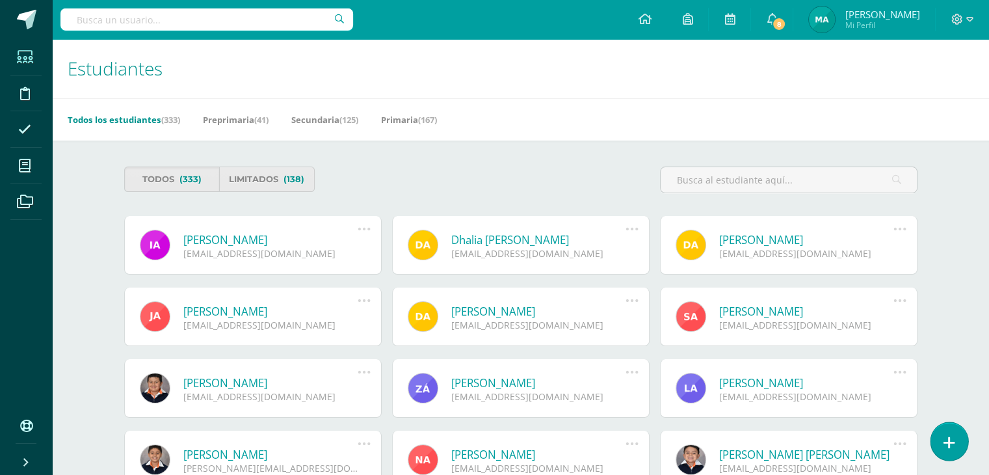
click at [958, 438] on link at bounding box center [949, 441] width 37 height 38
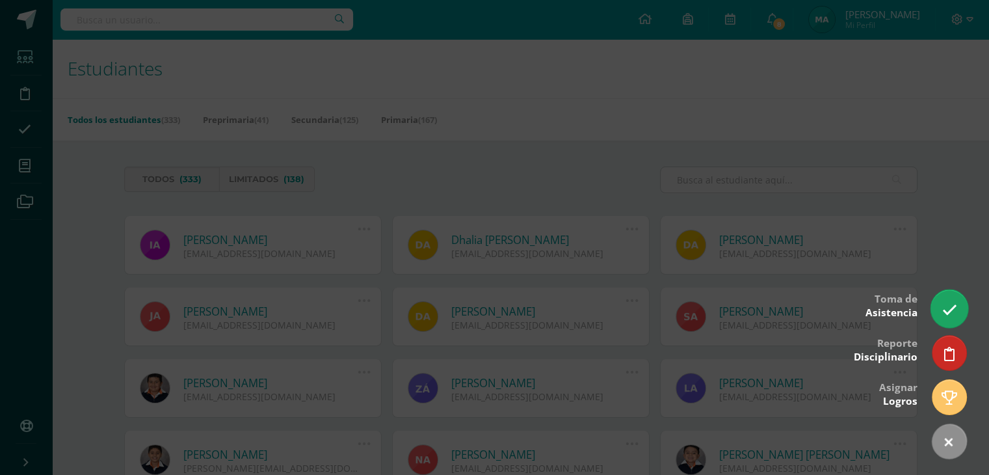
click at [950, 301] on link at bounding box center [949, 308] width 37 height 38
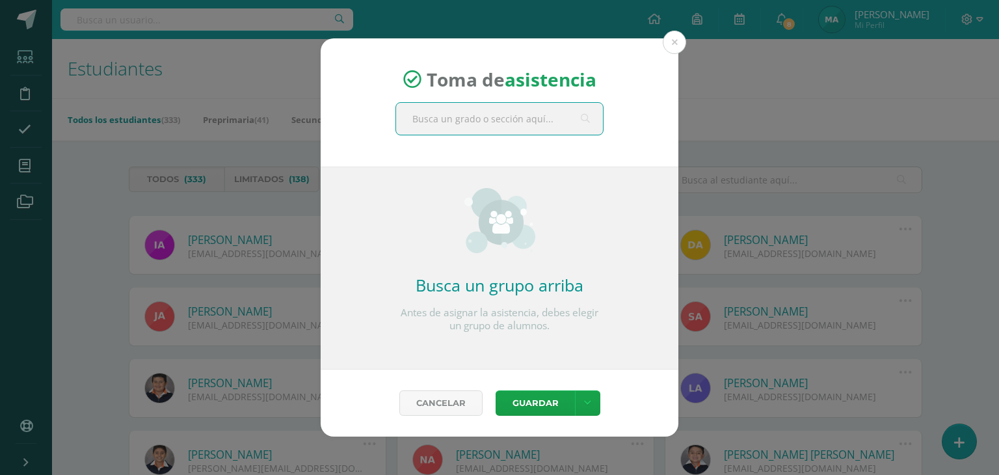
click at [467, 125] on input "text" at bounding box center [499, 119] width 207 height 32
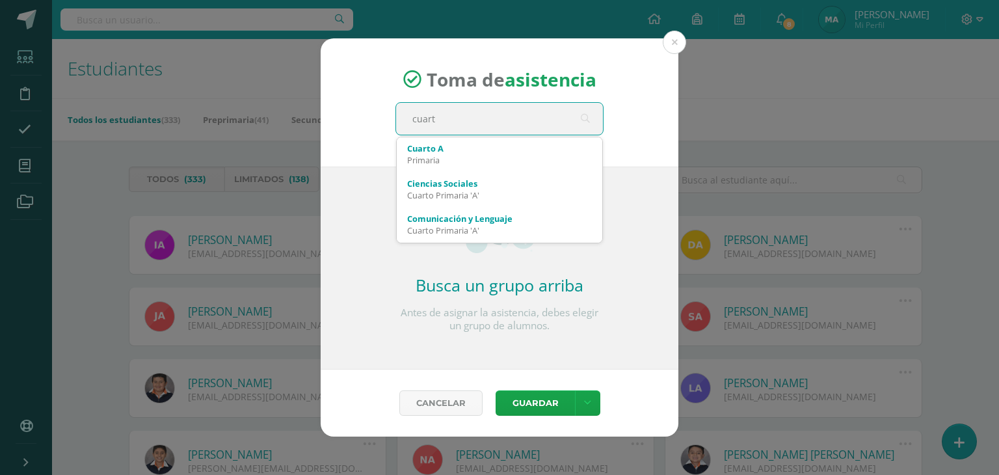
type input "cuarto"
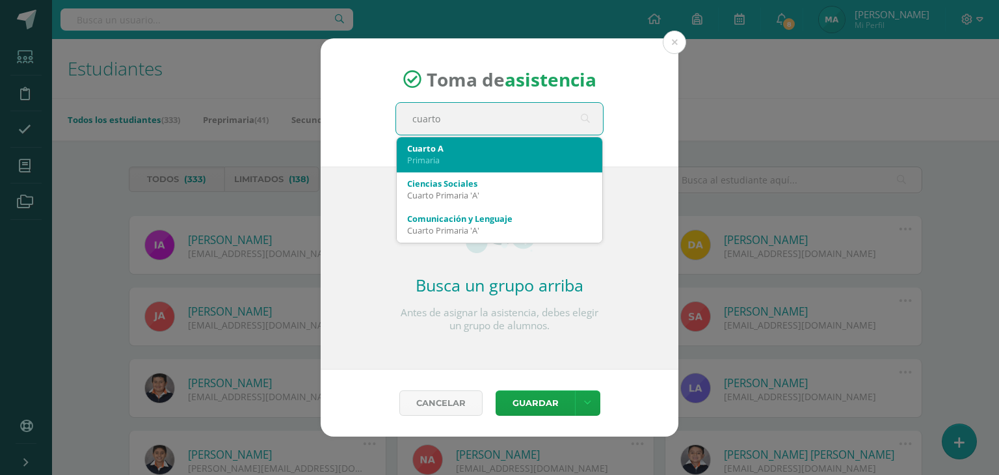
click at [463, 154] on div "Primaria" at bounding box center [499, 160] width 185 height 12
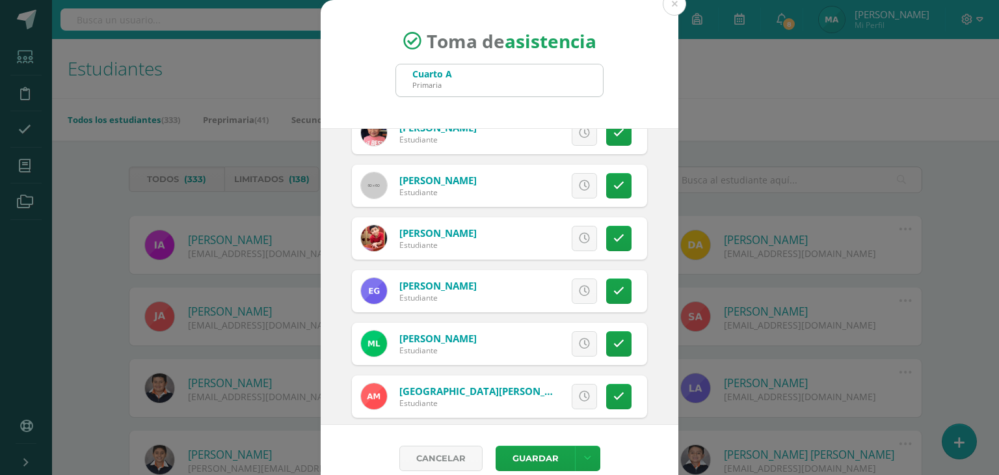
scroll to position [237, 0]
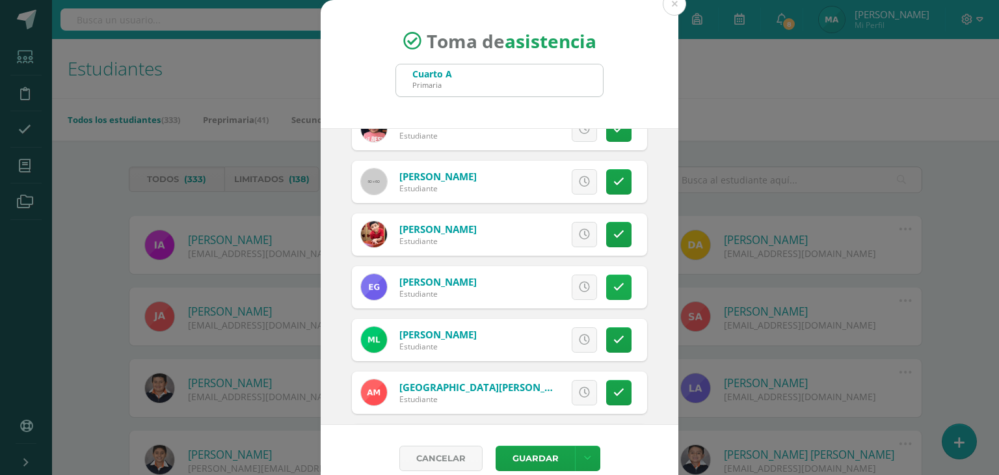
click at [613, 288] on icon at bounding box center [618, 287] width 11 height 11
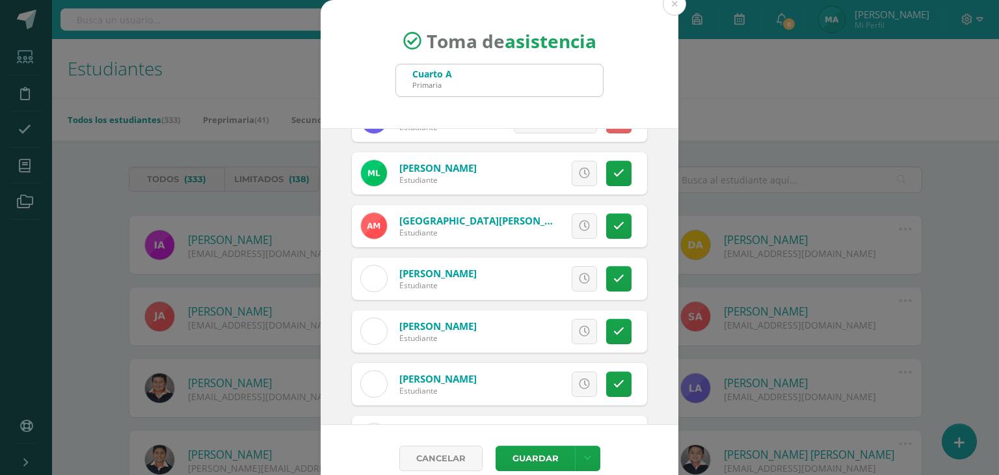
scroll to position [377, 0]
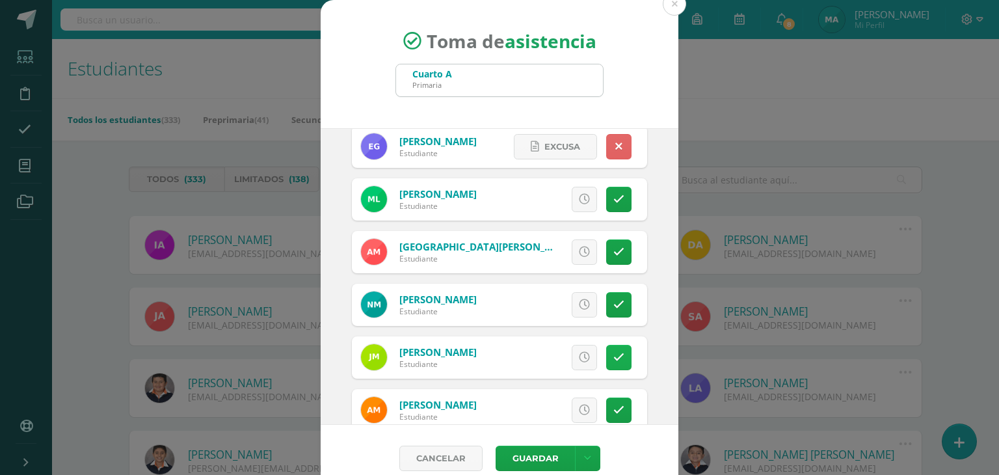
click at [613, 354] on icon at bounding box center [618, 357] width 11 height 11
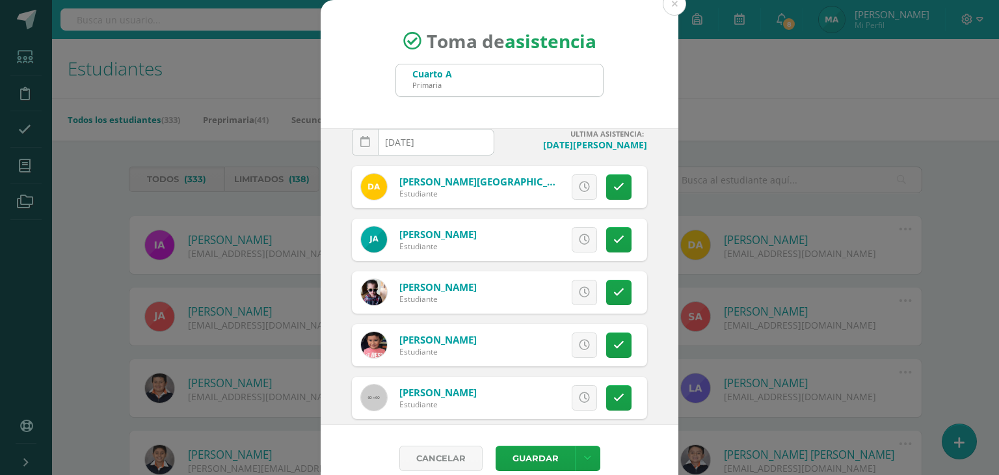
scroll to position [19, 0]
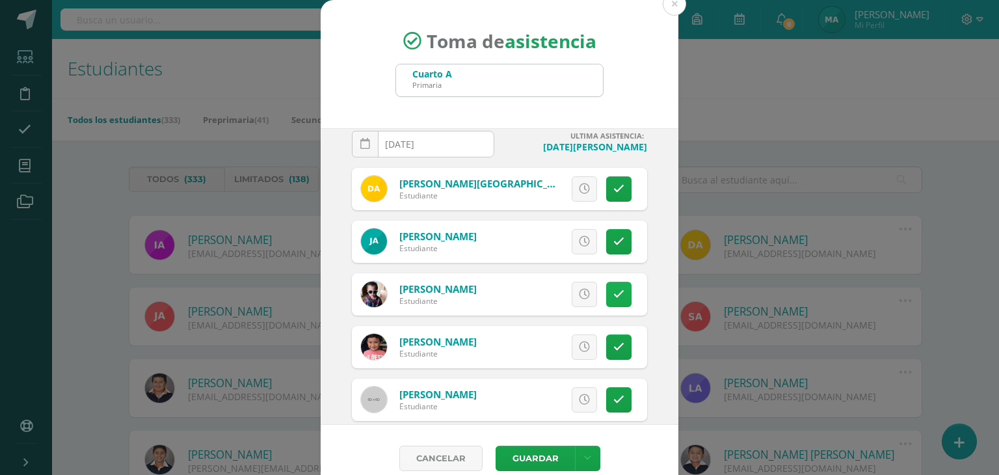
click at [611, 296] on link at bounding box center [618, 294] width 25 height 25
click at [541, 453] on button "Guardar" at bounding box center [535, 458] width 79 height 25
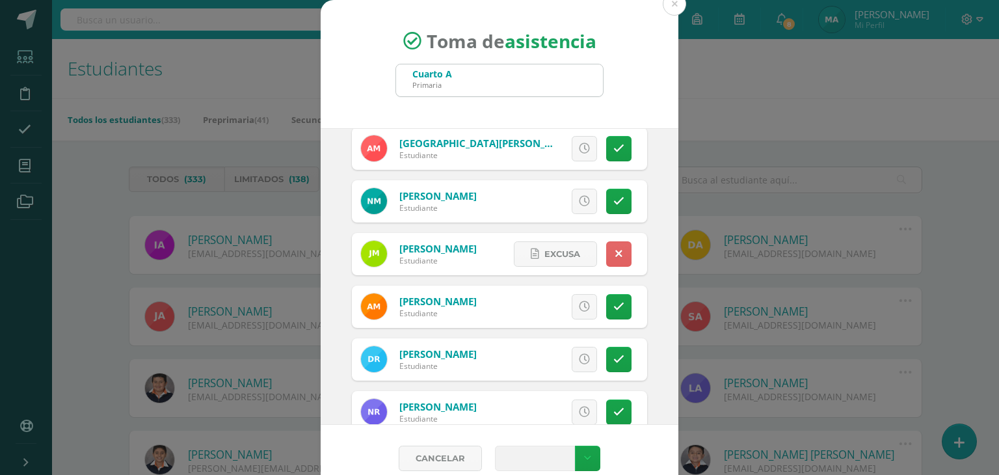
scroll to position [668, 0]
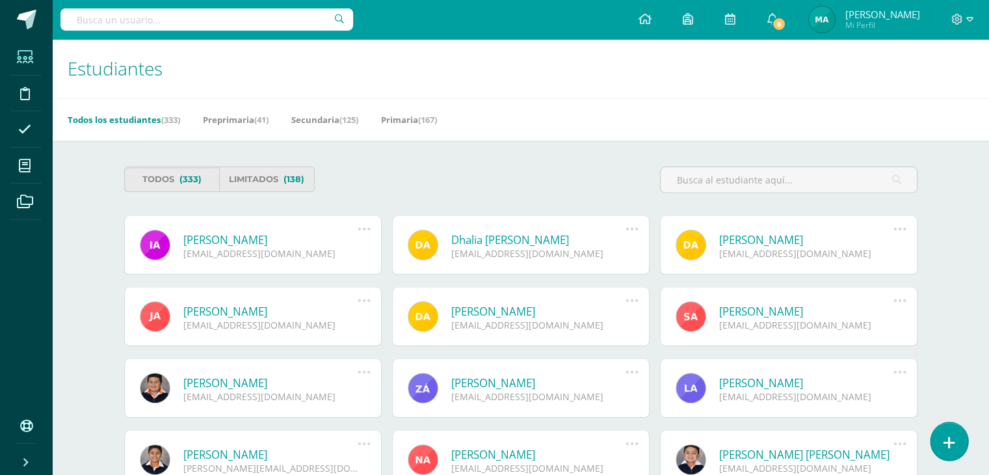
click at [951, 438] on icon at bounding box center [950, 442] width 12 height 15
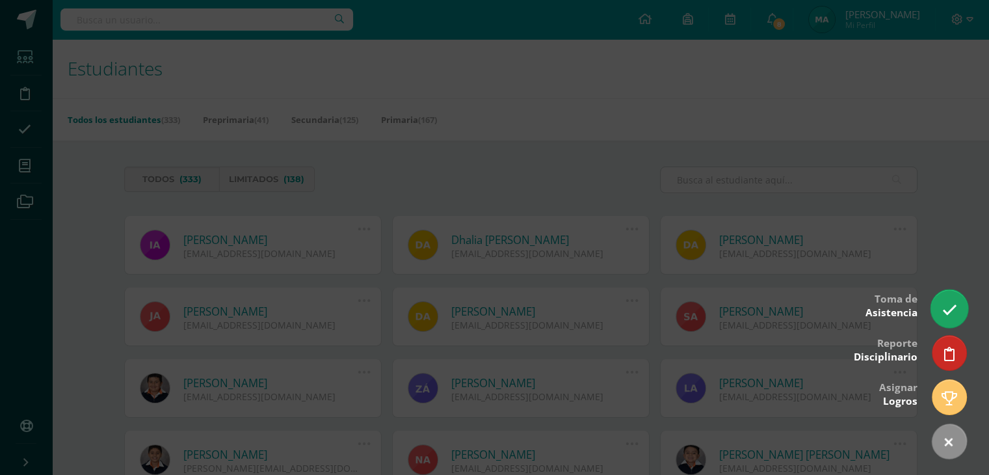
click at [941, 318] on link at bounding box center [949, 308] width 37 height 38
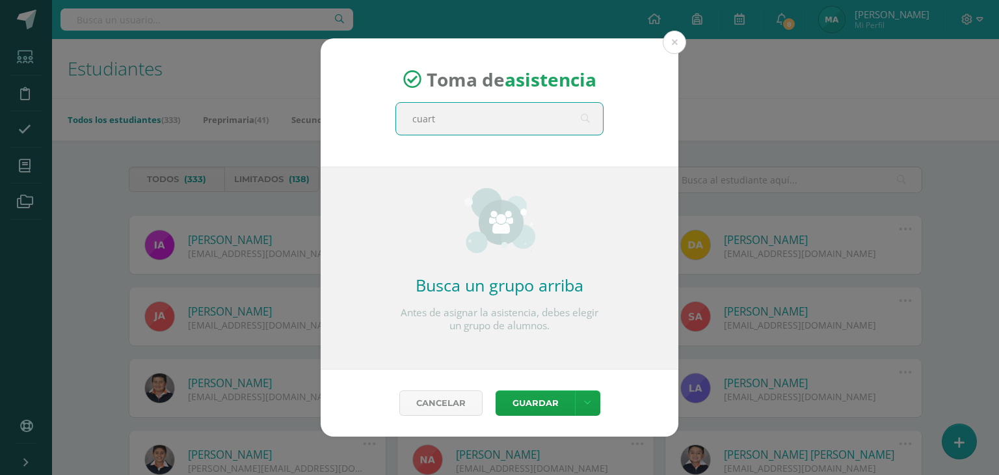
type input "cuarto"
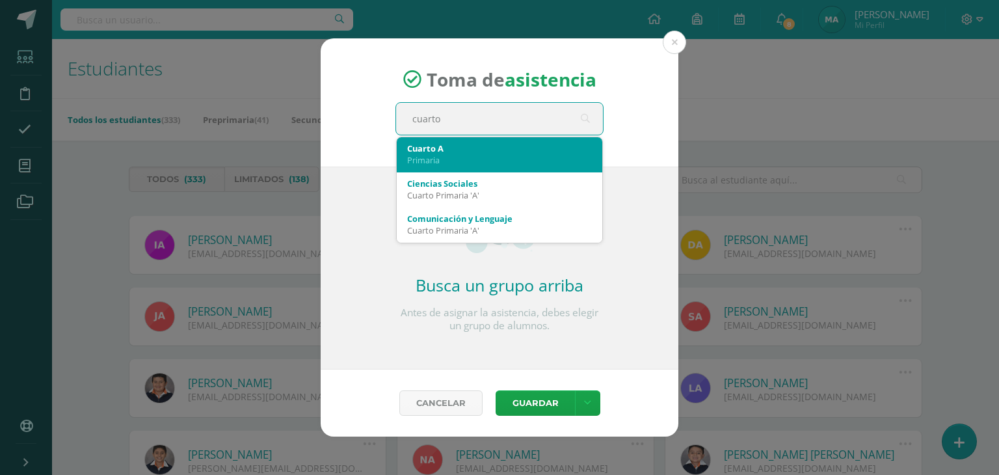
click at [508, 142] on div "Cuarto A" at bounding box center [499, 148] width 185 height 12
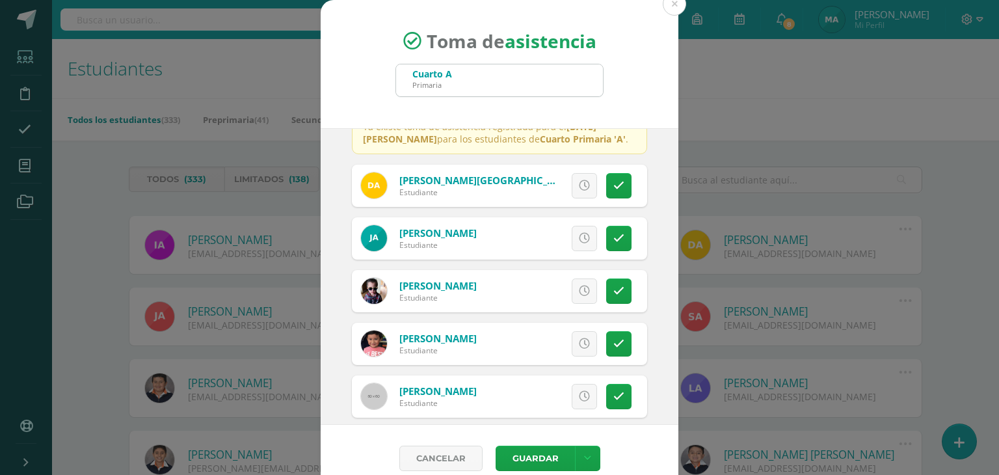
scroll to position [75, 0]
click at [610, 181] on link at bounding box center [618, 184] width 25 height 25
click at [544, 466] on button "Guardar" at bounding box center [535, 458] width 79 height 25
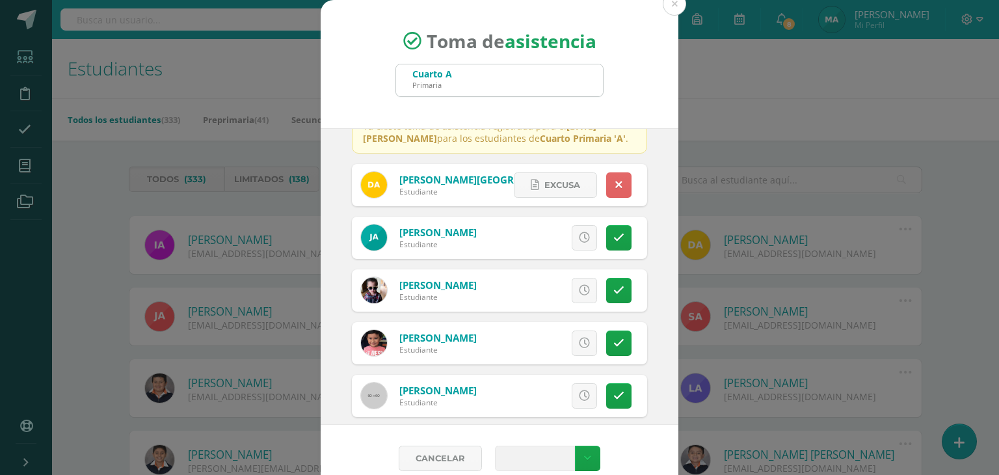
scroll to position [0, 0]
